Goal: Find specific page/section: Find specific page/section

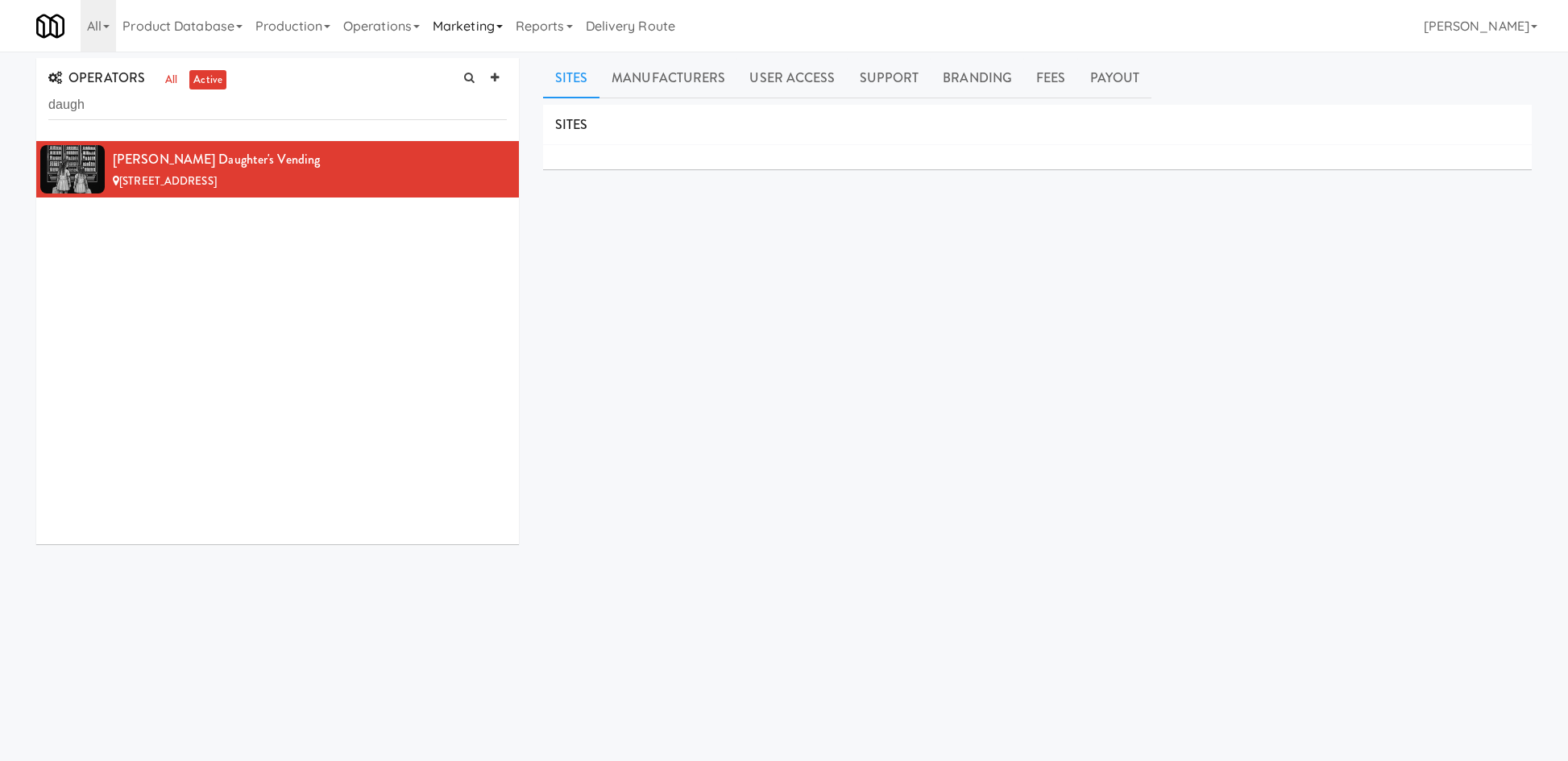
click at [462, 26] on link "Marketing" at bounding box center [467, 25] width 83 height 51
click at [357, 25] on link "Operations" at bounding box center [382, 25] width 89 height 51
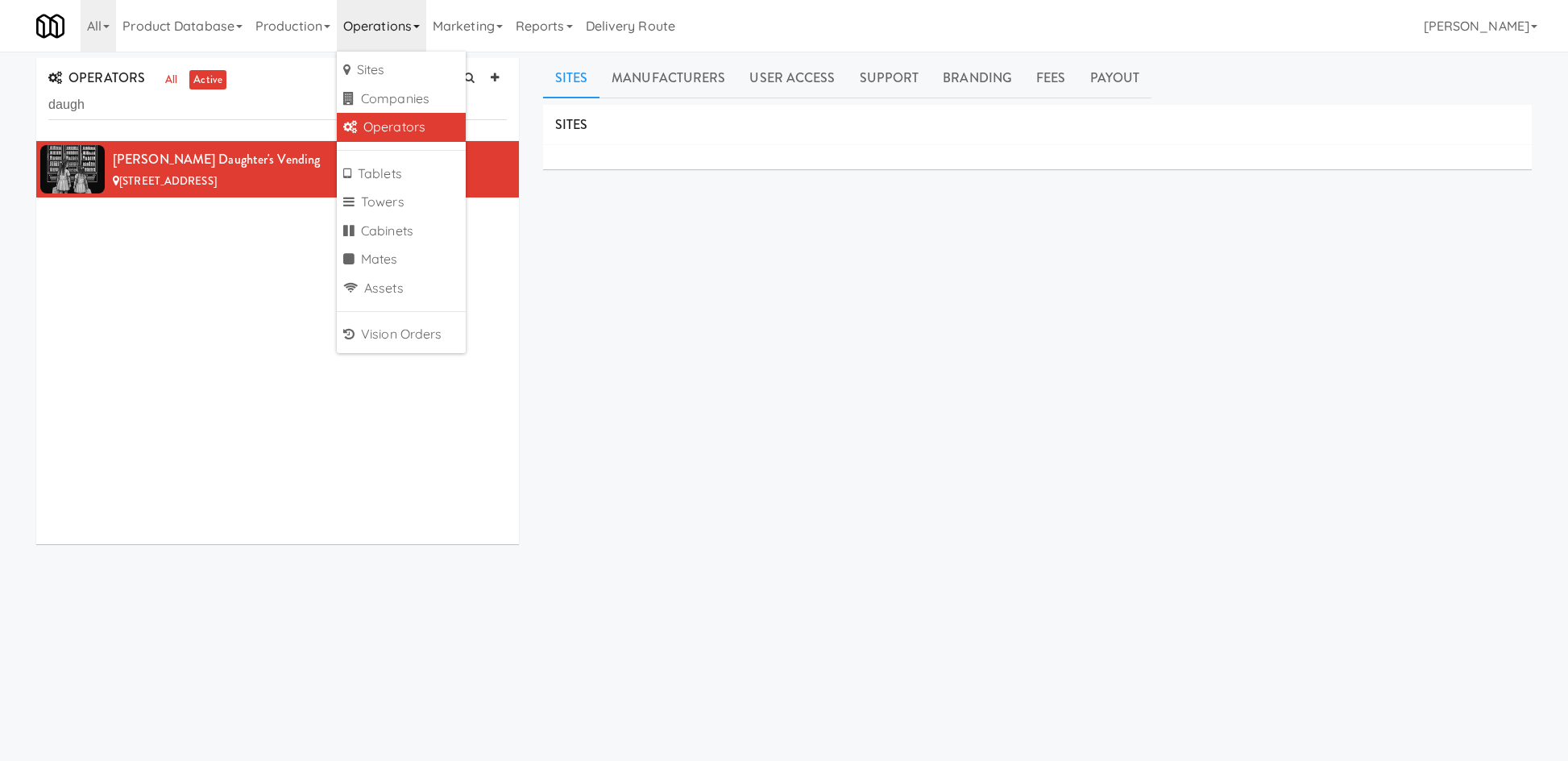
click at [410, 133] on link "Operators" at bounding box center [401, 127] width 129 height 29
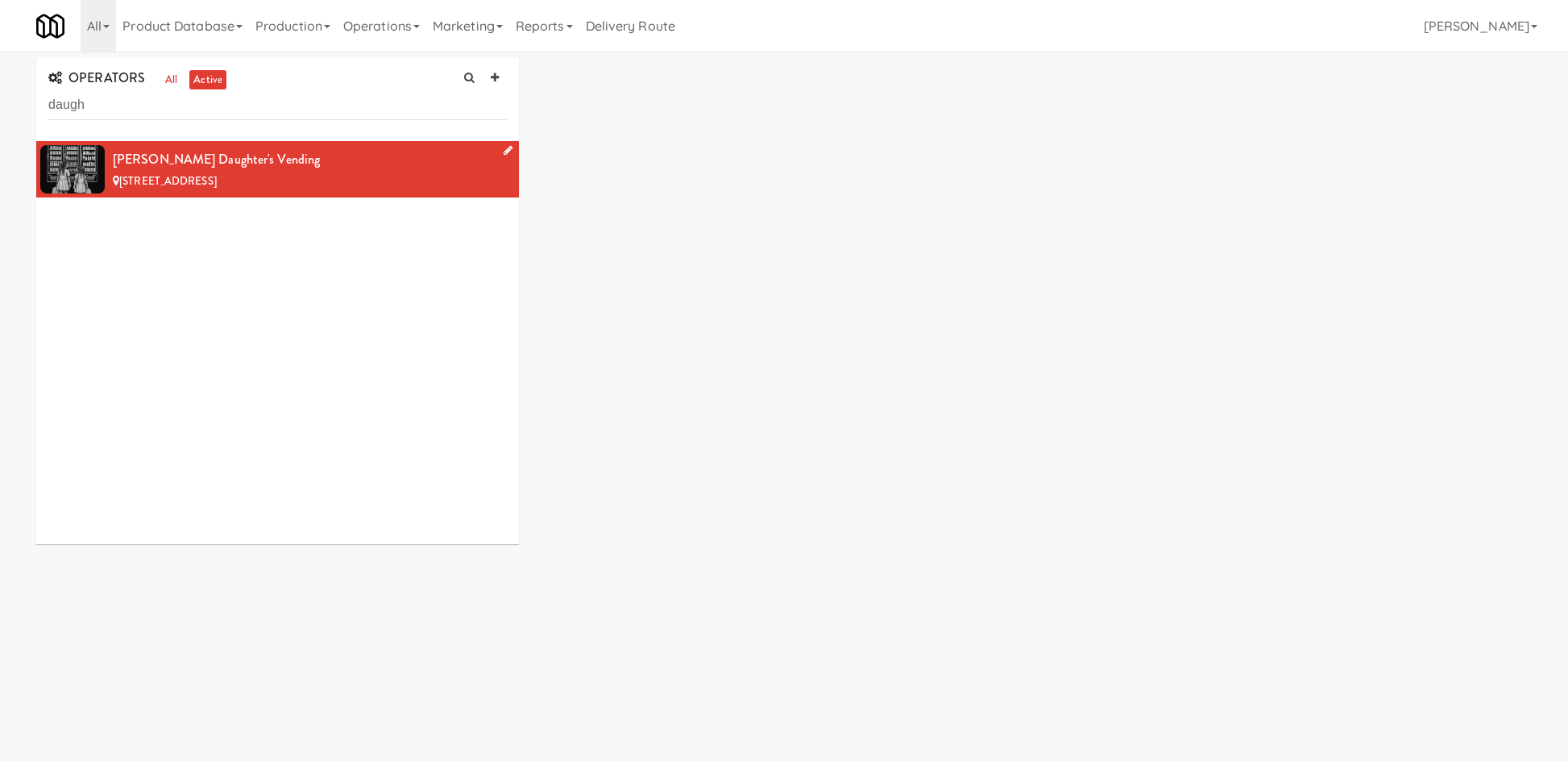
drag, startPoint x: 319, startPoint y: 161, endPoint x: 287, endPoint y: 163, distance: 32.1
click at [314, 161] on div "[PERSON_NAME] Daughter's Vending" at bounding box center [310, 159] width 394 height 24
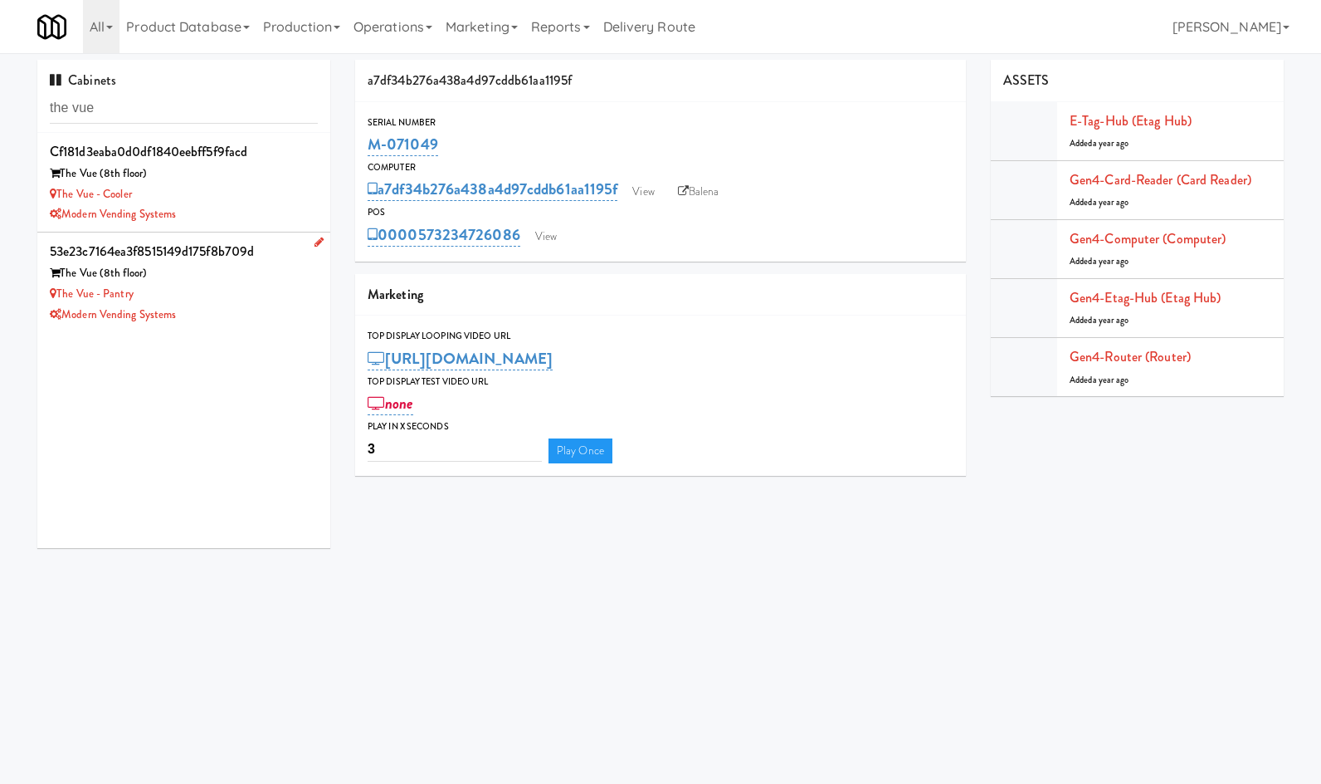
type input "the vue"
click at [260, 318] on div "Modern Vending Systems" at bounding box center [184, 315] width 268 height 21
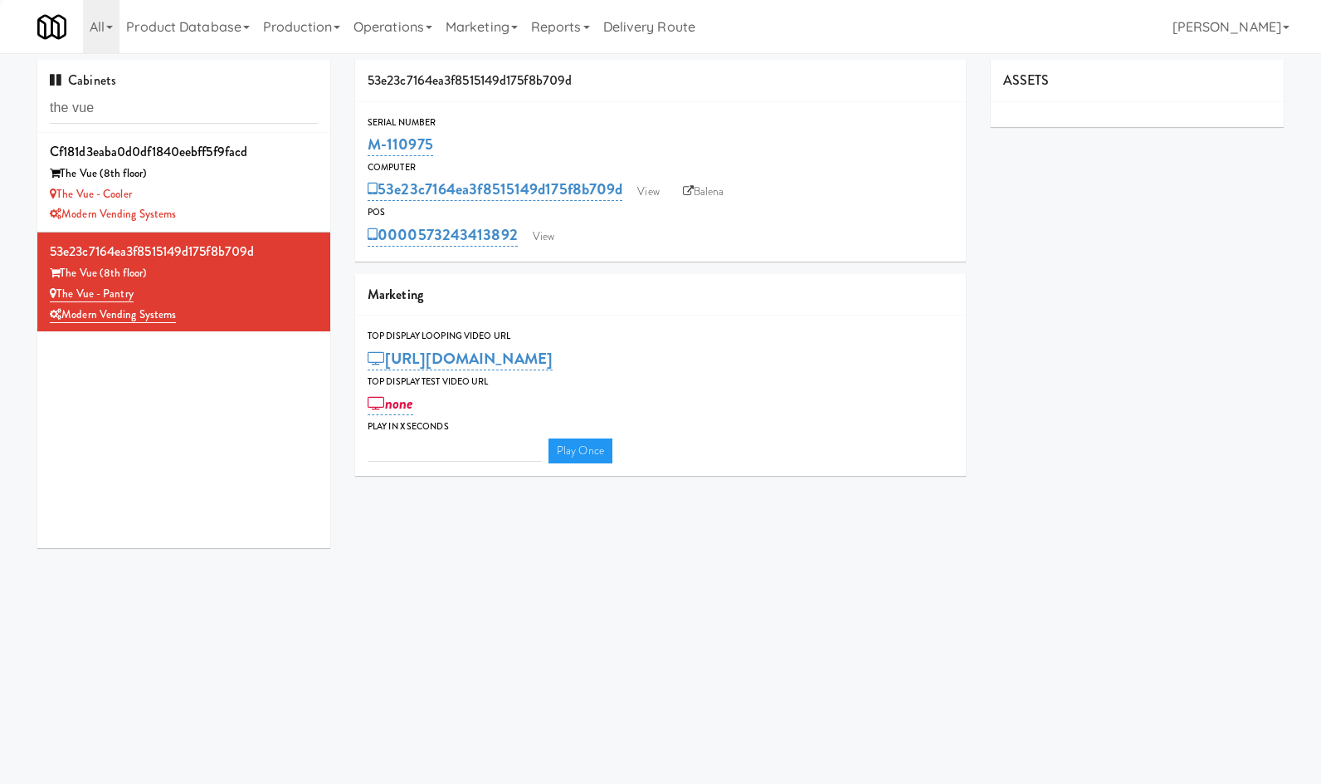
type input "3"
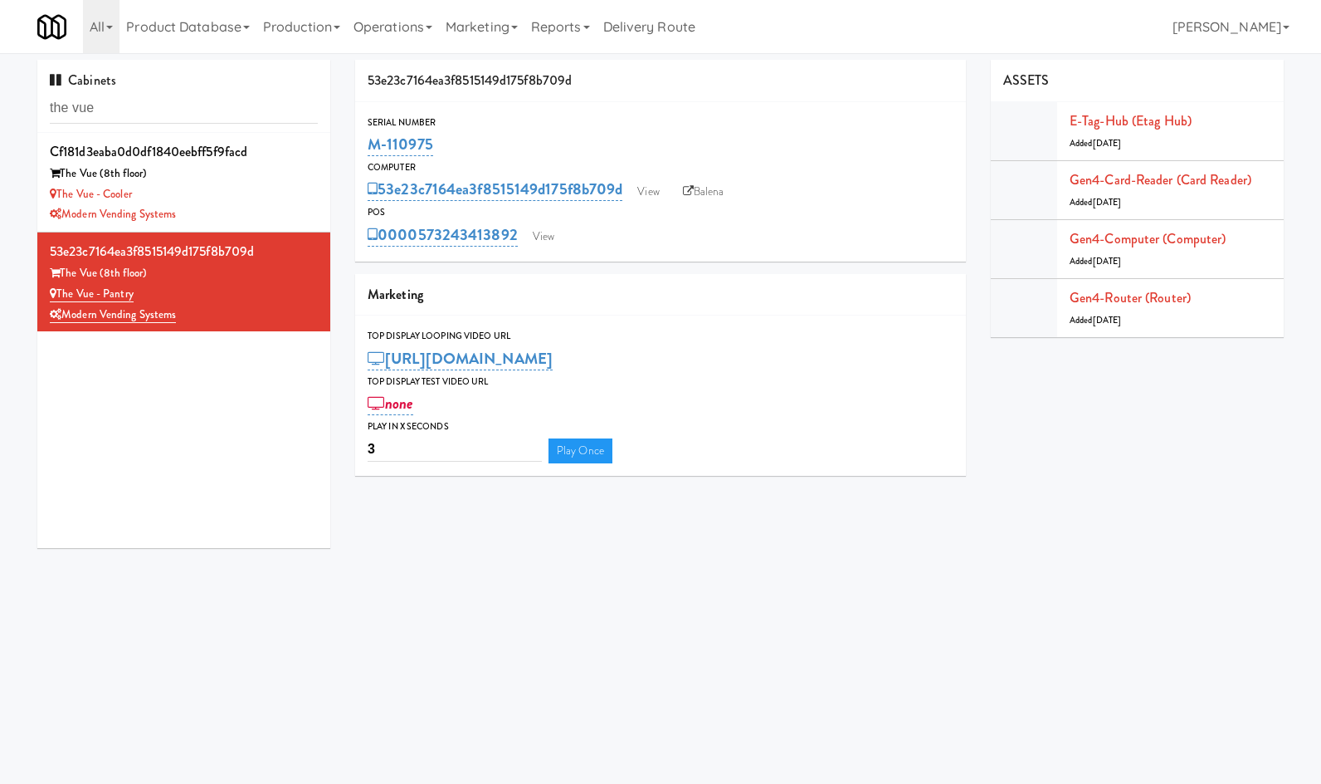
drag, startPoint x: 446, startPoint y: 144, endPoint x: 349, endPoint y: 146, distance: 96.3
click at [349, 146] on div "53e23c7164ea3f8515149d175f8b709d Serial Number M-110975 Computer 53e23c7164ea3f…" at bounding box center [661, 274] width 636 height 428
copy link "M-110975"
click at [710, 185] on link "Balena" at bounding box center [704, 191] width 58 height 25
